Goal: Find specific page/section: Find specific page/section

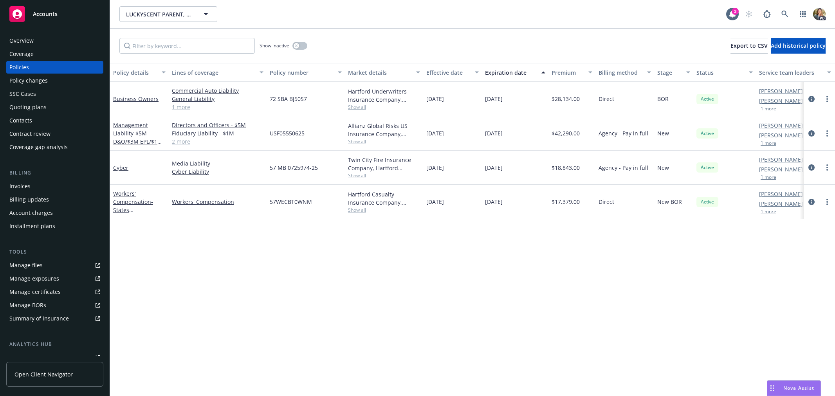
click at [45, 17] on span "Accounts" at bounding box center [45, 14] width 25 height 6
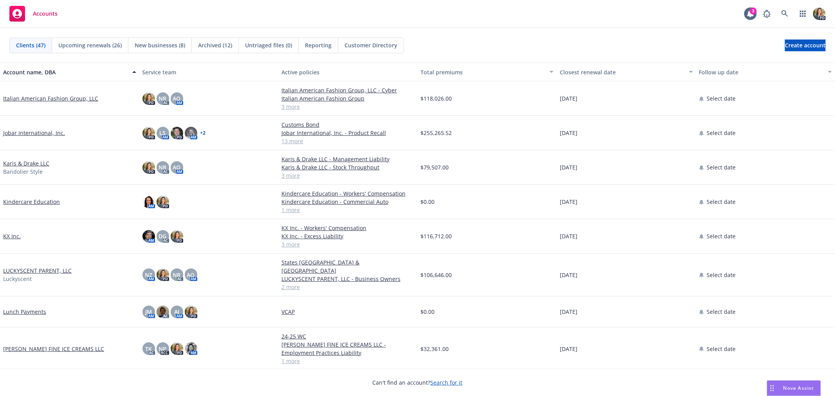
scroll to position [522, 0]
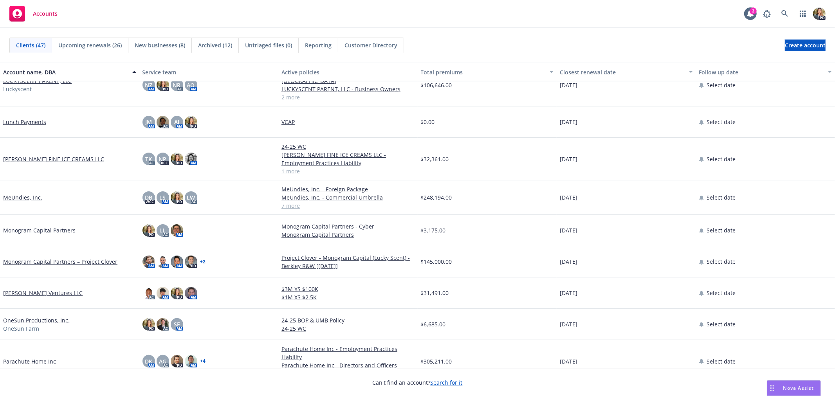
click at [22, 193] on link "MeUndies, Inc." at bounding box center [22, 197] width 39 height 8
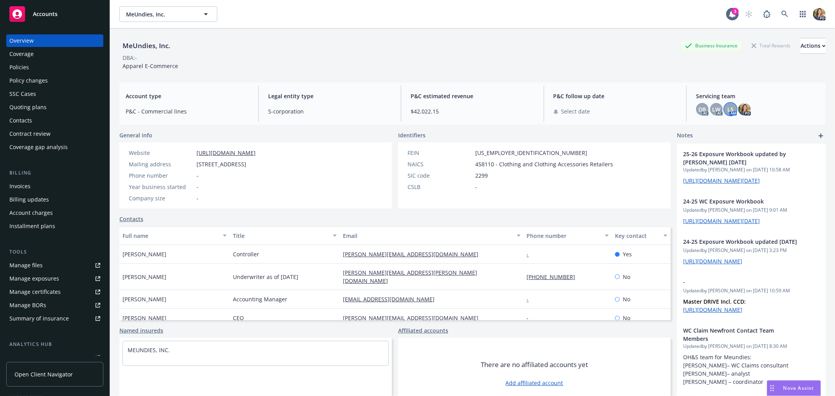
click at [727, 110] on span "LS" at bounding box center [730, 109] width 6 height 8
click at [710, 112] on div "LW" at bounding box center [716, 109] width 13 height 13
click at [699, 110] on span "DB" at bounding box center [701, 109] width 7 height 8
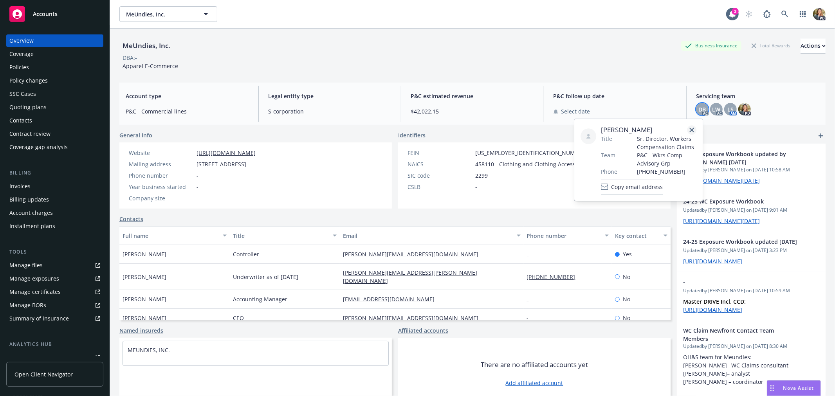
click at [692, 132] on icon "close" at bounding box center [691, 130] width 5 height 5
